Goal: Find specific page/section: Find specific page/section

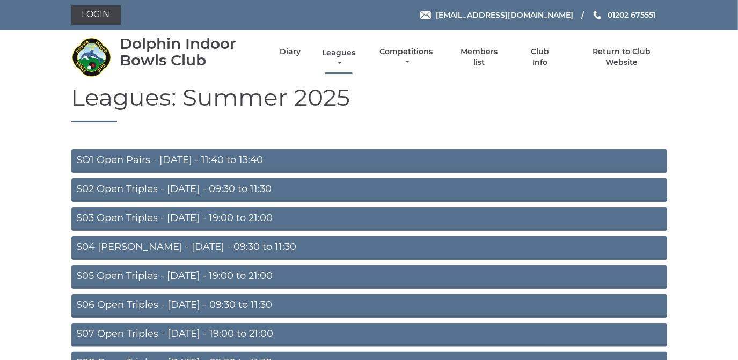
click at [338, 54] on link "Leagues" at bounding box center [339, 58] width 39 height 21
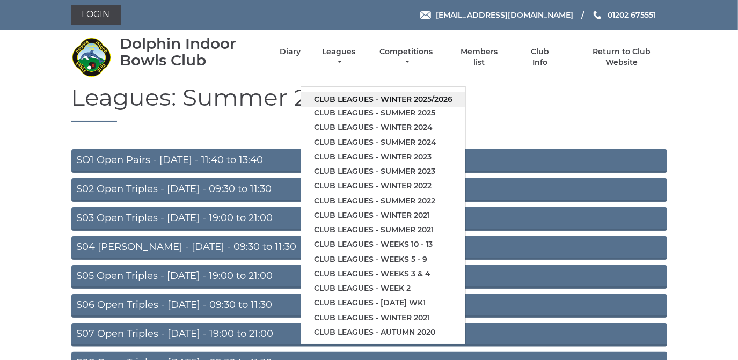
click at [347, 98] on link "Club leagues - Winter 2025/2026" at bounding box center [383, 99] width 164 height 14
click at [347, 98] on h1 "Leagues: Summer 2025" at bounding box center [369, 103] width 596 height 38
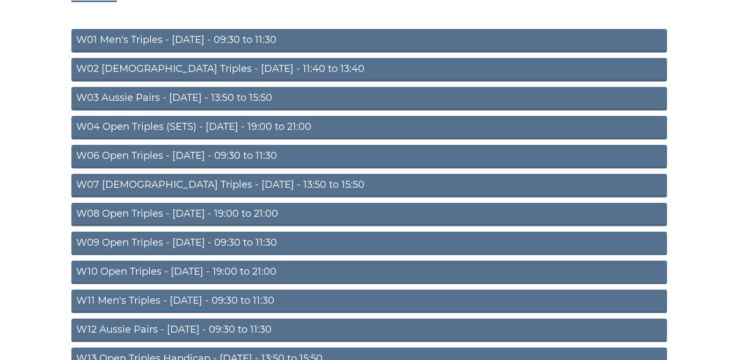
scroll to position [195, 0]
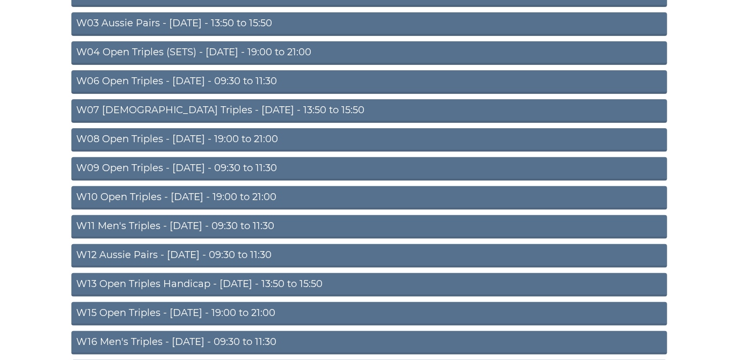
click at [271, 192] on link "W10 Open Triples - Wednesday - 19:00 to 21:00" at bounding box center [369, 198] width 596 height 24
